Goal: Check status: Check status

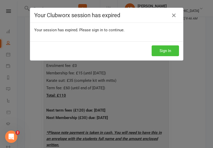
click at [159, 54] on button "Sign In" at bounding box center [165, 50] width 27 height 11
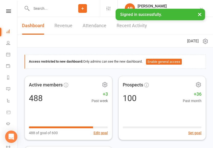
click at [8, 13] on div "Clubworx" at bounding box center [8, 17] width 17 height 17
click at [9, 12] on icon at bounding box center [8, 10] width 5 height 3
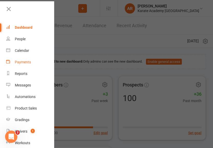
click at [24, 63] on div "Payments" at bounding box center [23, 62] width 16 height 4
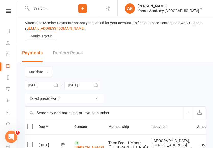
click at [55, 85] on icon "button" at bounding box center [55, 85] width 5 height 5
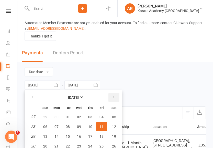
click at [116, 97] on button "button" at bounding box center [114, 97] width 11 height 9
click at [33, 96] on icon "button" at bounding box center [33, 97] width 4 height 4
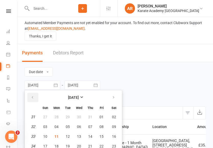
click at [34, 98] on button "button" at bounding box center [32, 97] width 11 height 9
click at [70, 115] on span "01" at bounding box center [68, 117] width 4 height 4
type input "[DATE]"
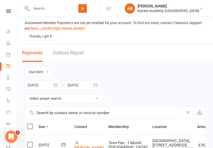
click at [95, 86] on icon "button" at bounding box center [95, 85] width 5 height 5
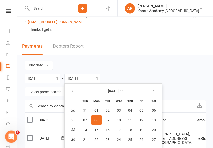
scroll to position [26, 0]
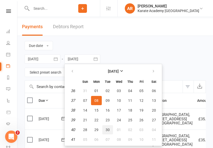
click at [106, 131] on span "30" at bounding box center [108, 130] width 4 height 4
type input "[DATE]"
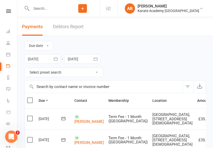
click at [186, 87] on button "Filter" at bounding box center [188, 86] width 11 height 12
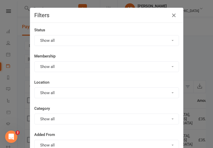
click at [77, 38] on button "Show all" at bounding box center [106, 40] width 145 height 11
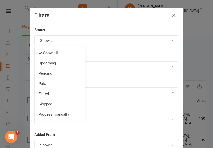
click at [137, 62] on button "Show all" at bounding box center [106, 66] width 145 height 11
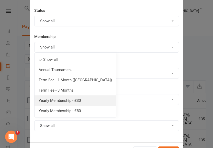
scroll to position [28, 0]
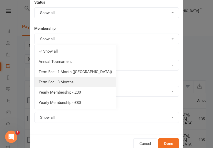
click at [75, 83] on link "Term Fee - 3 Months" at bounding box center [76, 82] width 82 height 10
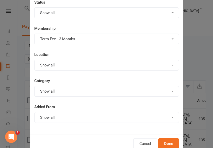
click at [61, 13] on button "Show all" at bounding box center [106, 12] width 145 height 11
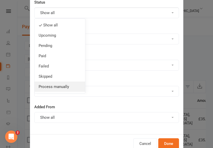
click at [56, 85] on link "Process manually" at bounding box center [60, 87] width 51 height 10
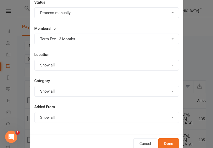
click at [58, 11] on button "Process manually" at bounding box center [106, 12] width 145 height 11
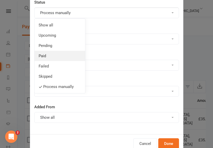
click at [52, 56] on link "Paid" at bounding box center [60, 56] width 51 height 10
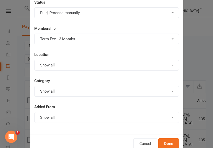
click at [72, 15] on button "Paid, Process manually" at bounding box center [106, 12] width 145 height 11
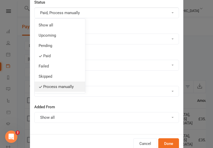
click at [69, 88] on link "Process manually" at bounding box center [60, 87] width 51 height 10
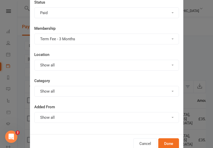
click at [60, 16] on button "Paid" at bounding box center [106, 12] width 145 height 11
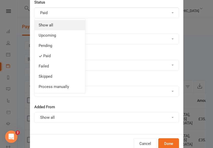
click at [56, 27] on link "Show all" at bounding box center [60, 25] width 51 height 10
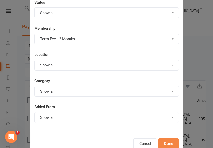
click at [168, 141] on button "Done" at bounding box center [169, 143] width 21 height 11
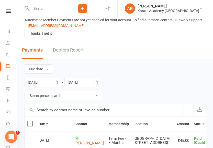
scroll to position [0, 0]
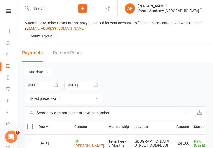
click at [188, 113] on button "Filter" at bounding box center [188, 113] width 11 height 12
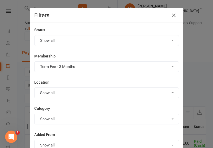
click at [57, 89] on button "Show all" at bounding box center [106, 92] width 145 height 11
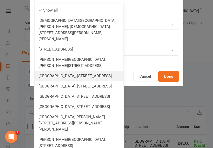
scroll to position [111, 0]
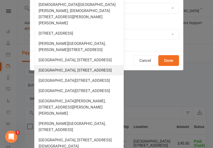
click at [70, 73] on link "[GEOGRAPHIC_DATA], [STREET_ADDRESS]" at bounding box center [79, 70] width 89 height 10
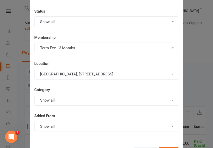
scroll to position [41, 0]
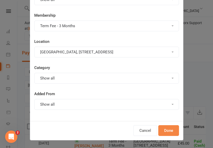
click at [172, 130] on button "Done" at bounding box center [169, 130] width 21 height 11
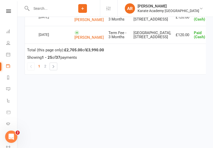
scroll to position [936, 0]
click at [46, 66] on span "2" at bounding box center [45, 66] width 2 height 7
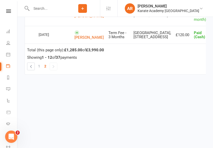
scroll to position [497, 0]
click at [38, 67] on link "1" at bounding box center [39, 66] width 6 height 7
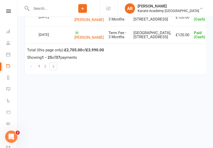
scroll to position [936, 0]
